Goal: Task Accomplishment & Management: Use online tool/utility

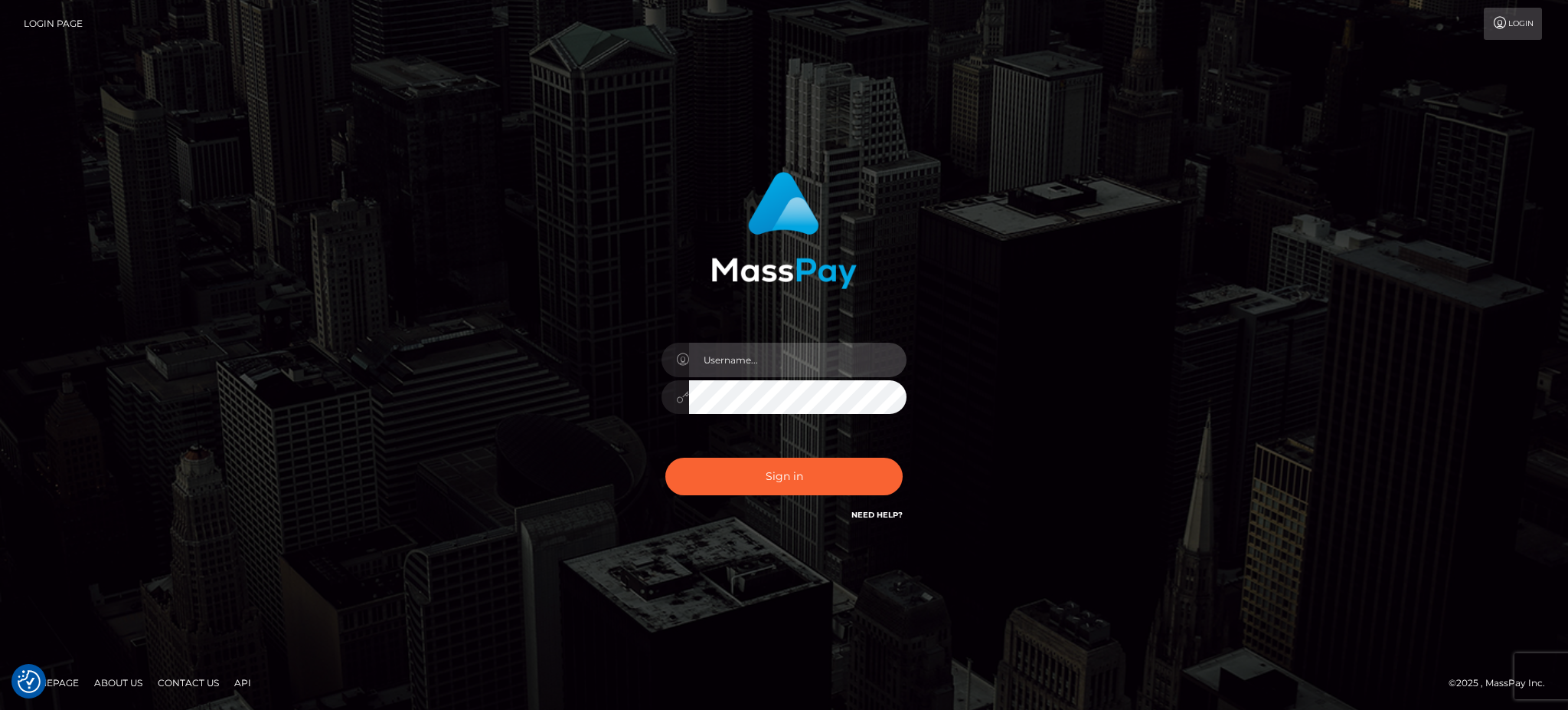
click at [883, 355] on input "text" at bounding box center [798, 359] width 218 height 34
paste input "Glenn.B2"
type input "Glenn.B2"
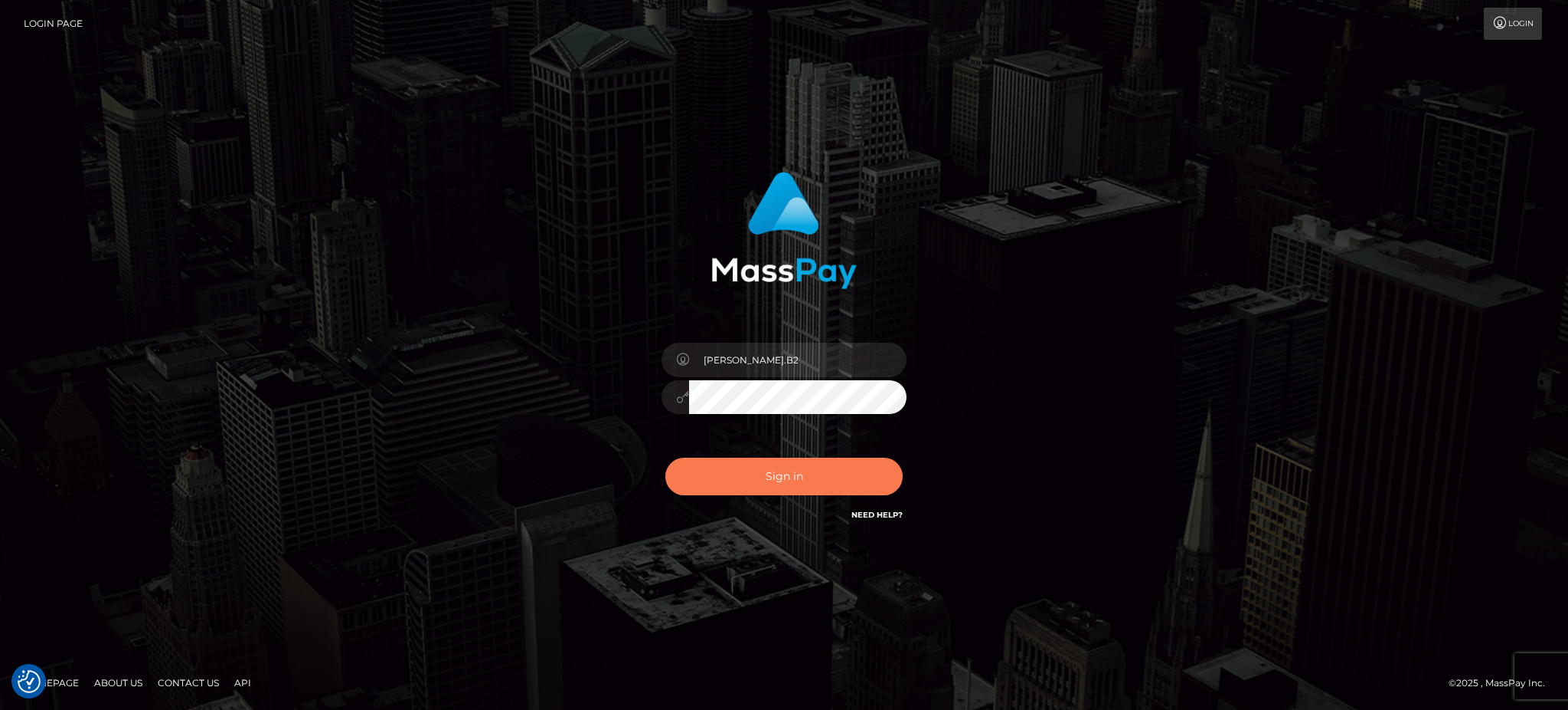
drag, startPoint x: 819, startPoint y: 483, endPoint x: 932, endPoint y: 490, distance: 113.2
click at [818, 484] on button "Sign in" at bounding box center [784, 476] width 237 height 37
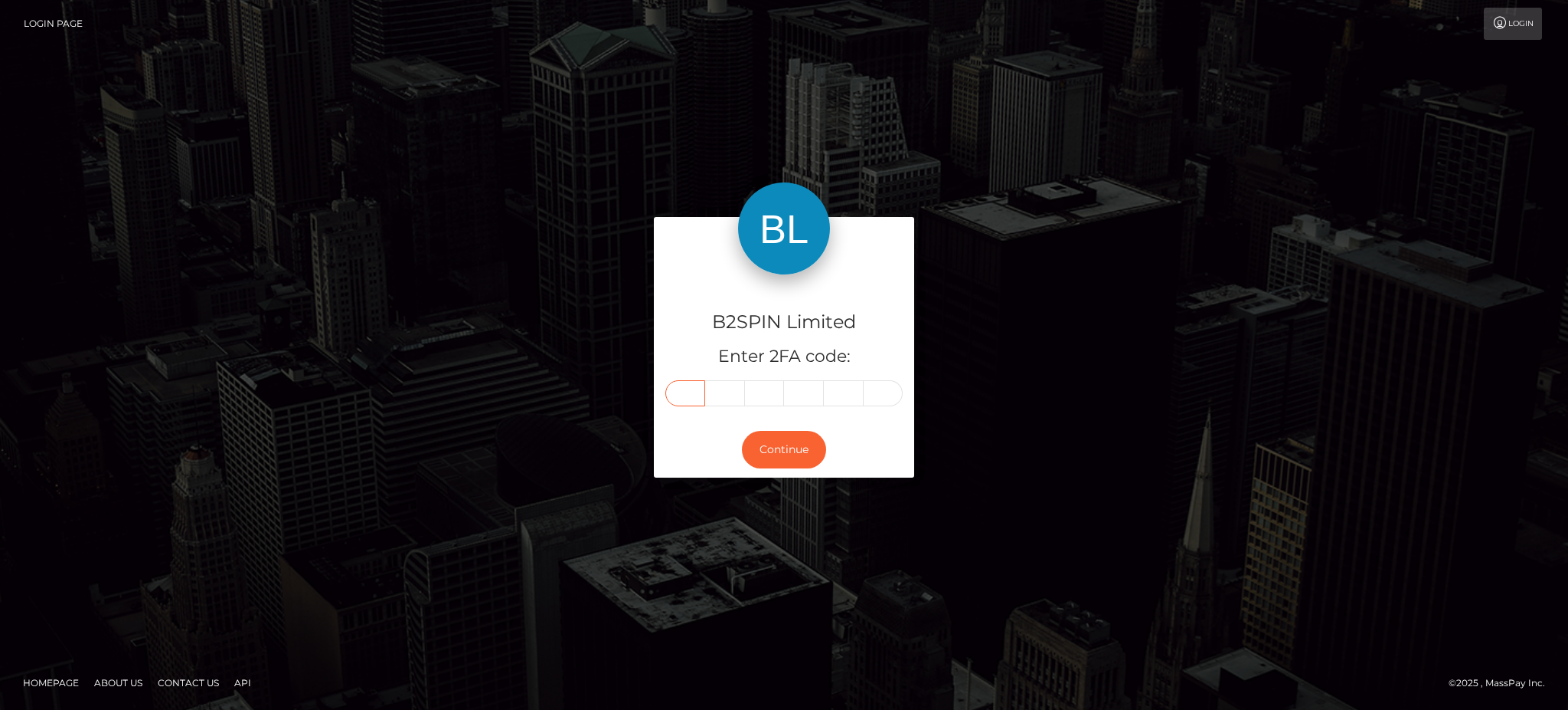
click at [692, 389] on input "text" at bounding box center [685, 393] width 40 height 26
paste input "7"
type input "7"
type input "5"
type input "1"
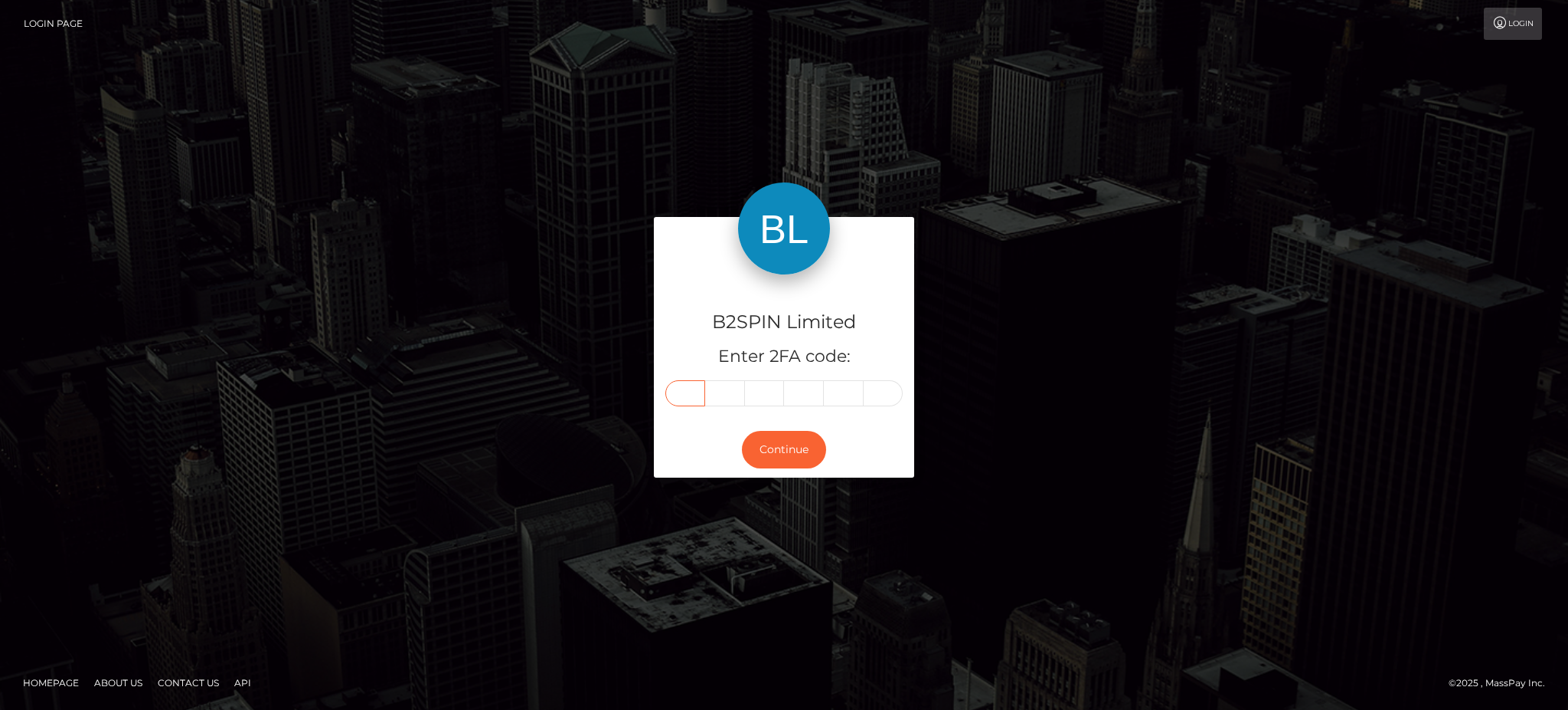
type input "5"
type input "4"
type input "7"
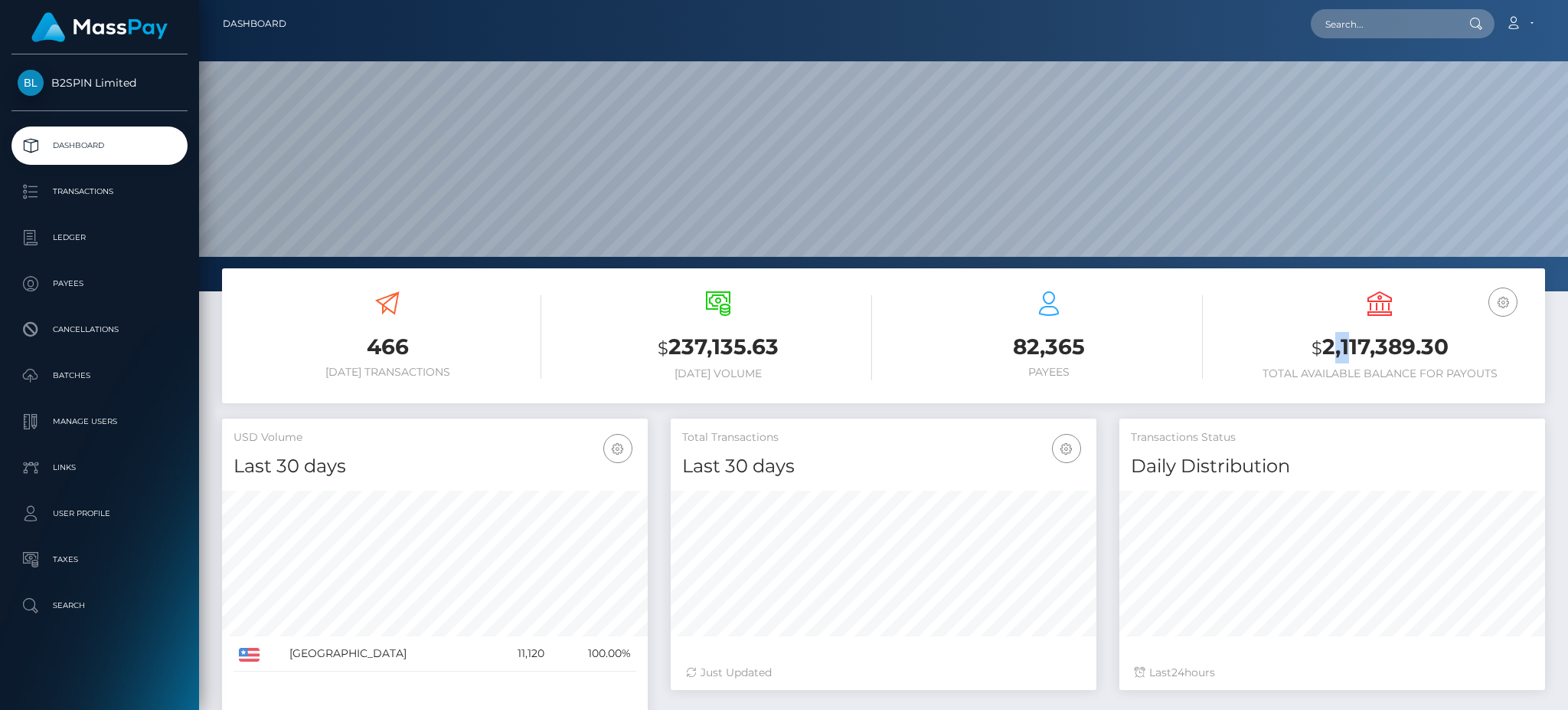
scroll to position [272, 425]
click at [1348, 351] on h3 "$ 2,117,389.30" at bounding box center [1379, 348] width 308 height 32
drag, startPoint x: 1321, startPoint y: 342, endPoint x: 1349, endPoint y: 354, distance: 30.5
click at [1349, 354] on h3 "$ 2,117,389.30" at bounding box center [1379, 348] width 308 height 32
click at [1450, 351] on h3 "$ 2,117,389.30" at bounding box center [1379, 348] width 308 height 32
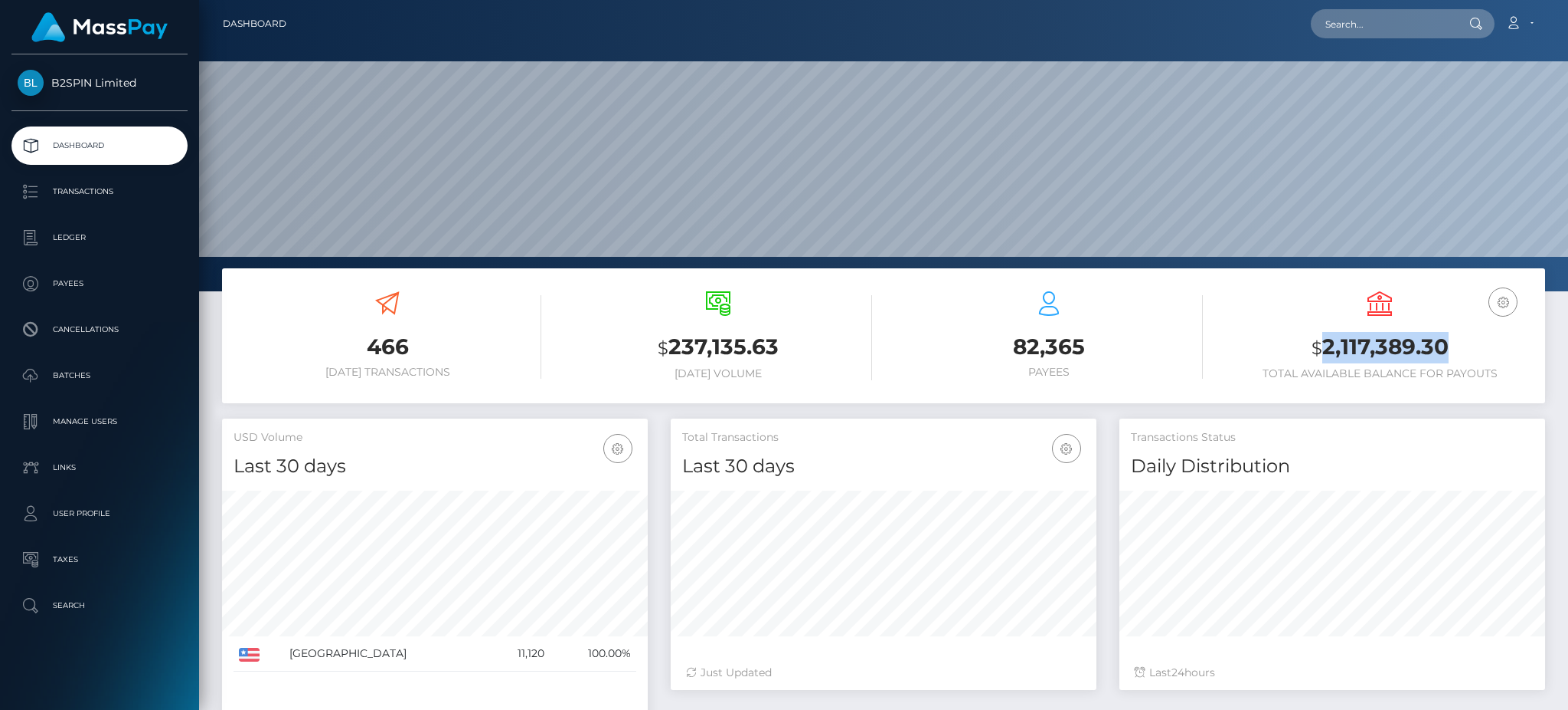
copy h3 "2,117,389.30"
click at [1389, 341] on h3 "$ 2,117,389.30" at bounding box center [1379, 348] width 308 height 32
drag, startPoint x: 1326, startPoint y: 342, endPoint x: 1452, endPoint y: 347, distance: 126.1
click at [1452, 347] on h3 "$ 2,117,389.30" at bounding box center [1379, 348] width 308 height 32
copy h3 "2,117,389.30"
